Goal: Task Accomplishment & Management: Use online tool/utility

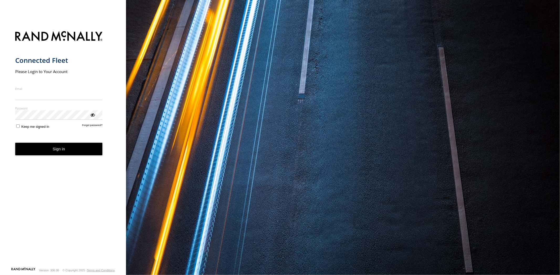
type input "**********"
click at [57, 157] on form "**********" at bounding box center [63, 148] width 96 height 240
click at [87, 155] on button "Sign in" at bounding box center [58, 149] width 87 height 13
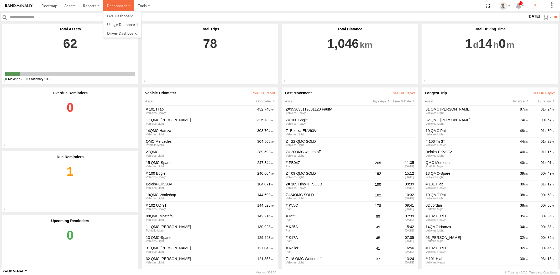
click at [118, 5] on label "Dashboards" at bounding box center [118, 5] width 31 height 11
click at [123, 20] on link at bounding box center [122, 16] width 38 height 9
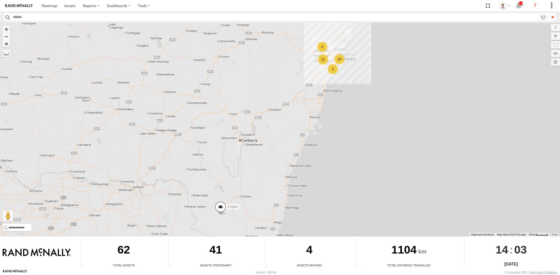
click at [324, 58] on div "21" at bounding box center [323, 59] width 10 height 10
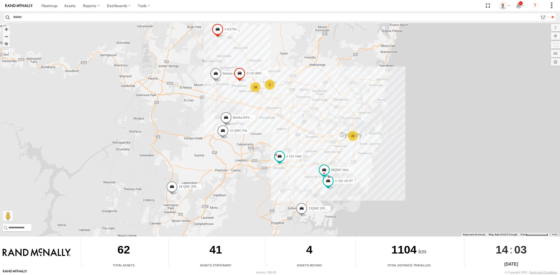
drag, startPoint x: 363, startPoint y: 124, endPoint x: 296, endPoint y: 135, distance: 67.1
click at [296, 135] on div "27QMC 22 10 QMC Pat 08QMC Mostafa 18 # KS75A Beloka-EKV93V Beloka-CHV61N # 102 …" at bounding box center [280, 130] width 560 height 214
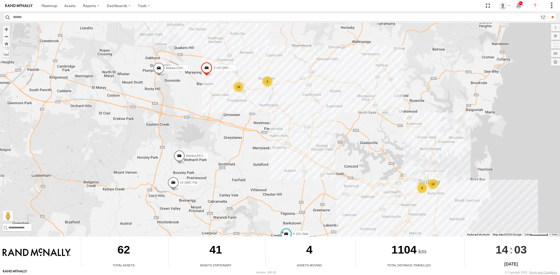
click at [355, 152] on div "27QMC 10 QMC Pat 08QMC Mostafa # KS75A Beloka-EKV93V Beloka-CHV61N # 102 UD 9T …" at bounding box center [280, 130] width 560 height 214
click at [238, 86] on div "18" at bounding box center [238, 87] width 10 height 10
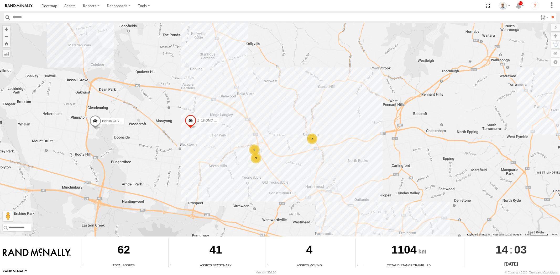
click at [309, 137] on div "2" at bounding box center [312, 139] width 10 height 10
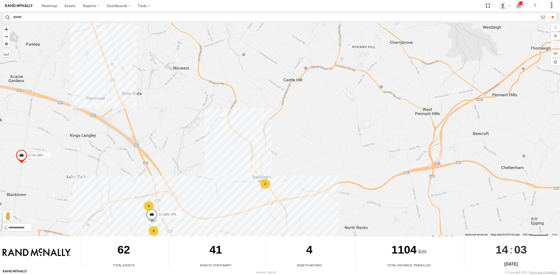
drag, startPoint x: 333, startPoint y: 205, endPoint x: 267, endPoint y: 151, distance: 86.2
click at [281, 160] on div "27QMC 10 QMC Pat 08QMC Mostafa # KS75A Beloka-EKV93V Beloka-CHV61N # 102 UD 9T …" at bounding box center [280, 130] width 560 height 214
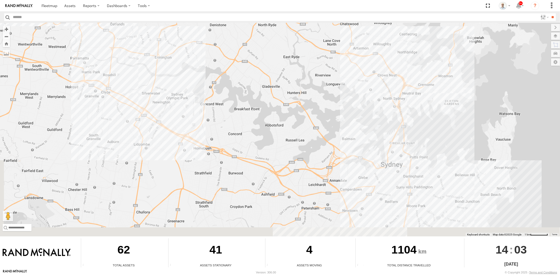
drag, startPoint x: 367, startPoint y: 201, endPoint x: 271, endPoint y: 80, distance: 154.7
click at [243, 60] on div "27QMC 10 QMC Pat 08QMC Mostafa # KS75A Beloka-EKV93V Beloka-CHV61N # 102 UD 9T …" at bounding box center [280, 130] width 560 height 214
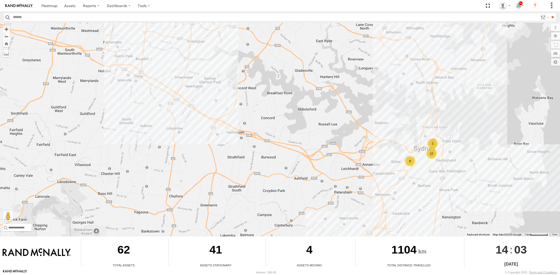
click at [411, 161] on div "8" at bounding box center [410, 161] width 10 height 10
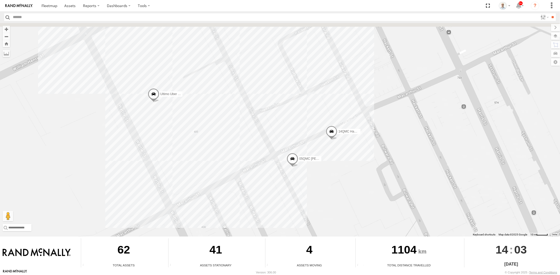
drag, startPoint x: 230, startPoint y: 62, endPoint x: 251, endPoint y: 165, distance: 104.7
click at [251, 165] on div "27QMC 10 QMC Pat 08QMC Mostafa # KS75A Beloka-EKV93V Beloka-CHV61N # 102 UD 9T …" at bounding box center [280, 130] width 560 height 214
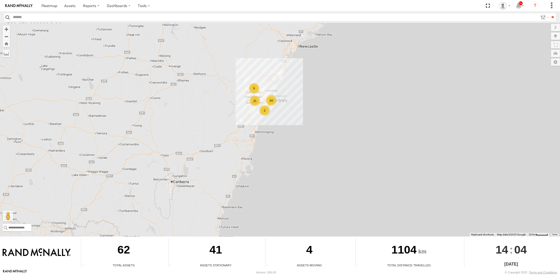
drag, startPoint x: 256, startPoint y: 44, endPoint x: 189, endPoint y: 83, distance: 77.3
click at [189, 83] on div "27QMC 24 21 6 2" at bounding box center [280, 130] width 560 height 214
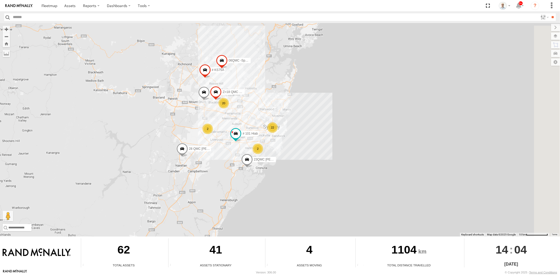
drag, startPoint x: 321, startPoint y: 103, endPoint x: 256, endPoint y: 96, distance: 66.0
click at [256, 96] on div "27QMC 22 2 2 20 # KS75A 06QMC -Spare Beloka-CHV61N Z=18 QMC Written off 28 QMC …" at bounding box center [280, 130] width 560 height 214
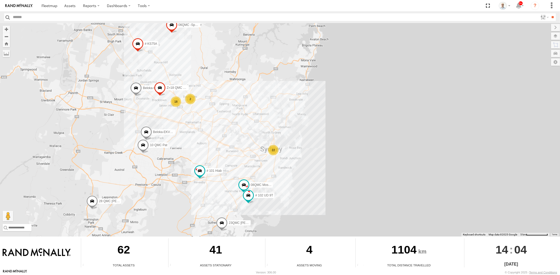
drag, startPoint x: 166, startPoint y: 142, endPoint x: 188, endPoint y: 125, distance: 28.4
click at [188, 125] on div "27QMC # KS75A 06QMC -Spare Beloka-CHV61N Z=18 QMC Written off 28 QMC Nathan 23Q…" at bounding box center [280, 130] width 560 height 214
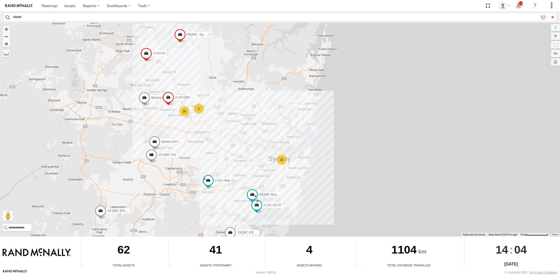
drag, startPoint x: 179, startPoint y: 122, endPoint x: 185, endPoint y: 132, distance: 11.1
click at [188, 133] on div "27QMC # KS75A 06QMC -Spare Beloka-CHV61N Z=18 QMC Written off 28 QMC Nathan 23Q…" at bounding box center [280, 130] width 560 height 214
click at [282, 159] on div "22" at bounding box center [281, 160] width 10 height 10
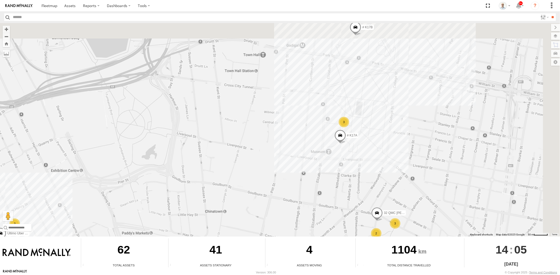
drag, startPoint x: 376, startPoint y: 152, endPoint x: 304, endPoint y: 189, distance: 81.2
click at [304, 189] on div "27QMC # KS75A 06QMC -Spare Beloka-CHV61N Z=18 QMC Written off 28 QMC Nathan 23Q…" at bounding box center [280, 130] width 560 height 214
